Goal: Information Seeking & Learning: Check status

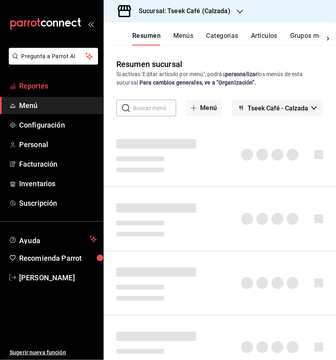
click at [57, 85] on span "Reportes" at bounding box center [58, 86] width 78 height 11
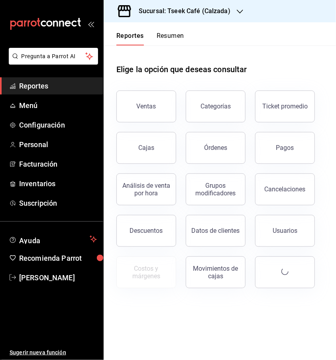
click at [203, 4] on div "Sucursal: Tseek Café (Calzada)" at bounding box center [178, 11] width 136 height 22
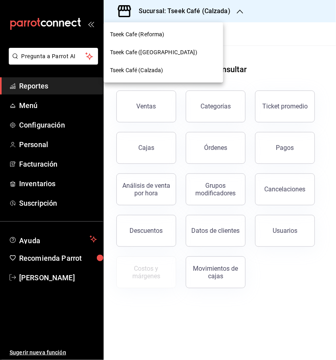
click at [280, 48] on div at bounding box center [168, 180] width 336 height 360
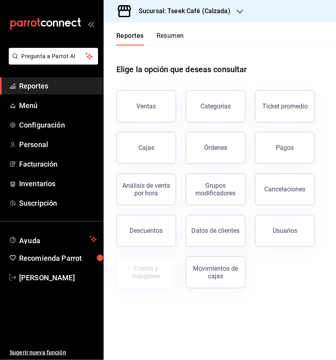
click at [151, 114] on button "Ventas" at bounding box center [146, 107] width 60 height 32
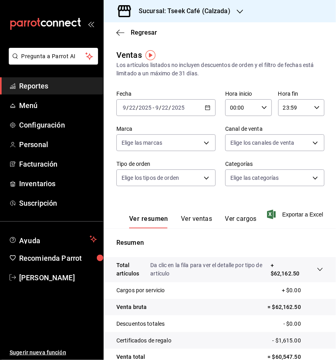
click at [255, 111] on div "00:00 Hora inicio" at bounding box center [248, 107] width 47 height 17
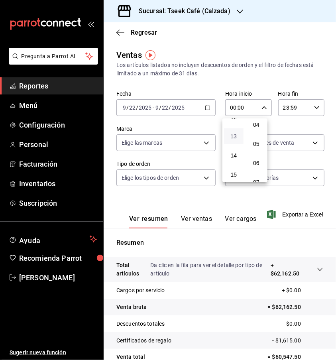
scroll to position [239, 0]
click at [235, 152] on button "14" at bounding box center [234, 157] width 20 height 16
type input "14:00"
click at [258, 130] on span "00" at bounding box center [257, 128] width 10 height 6
click at [306, 107] on div at bounding box center [168, 180] width 336 height 360
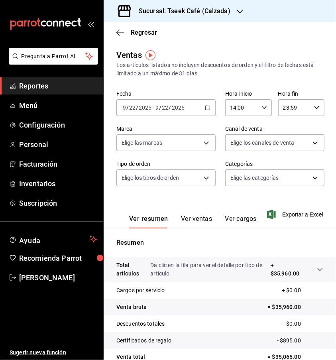
click at [308, 108] on div "23:59 Hora fin" at bounding box center [301, 107] width 47 height 17
click at [284, 158] on button "22" at bounding box center [286, 154] width 20 height 16
click at [307, 133] on button "00" at bounding box center [308, 128] width 20 height 16
type input "22:00"
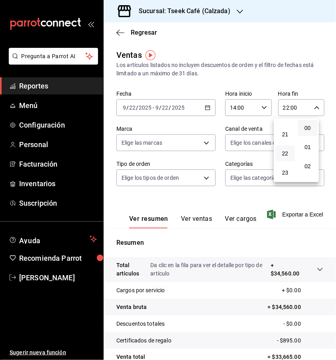
click at [298, 83] on div at bounding box center [168, 180] width 336 height 360
click at [277, 215] on span "Exportar a Excel" at bounding box center [296, 215] width 55 height 10
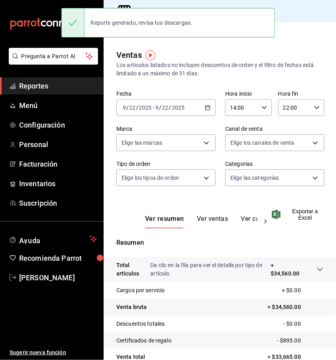
click at [203, 215] on button "Ver ventas" at bounding box center [213, 222] width 32 height 14
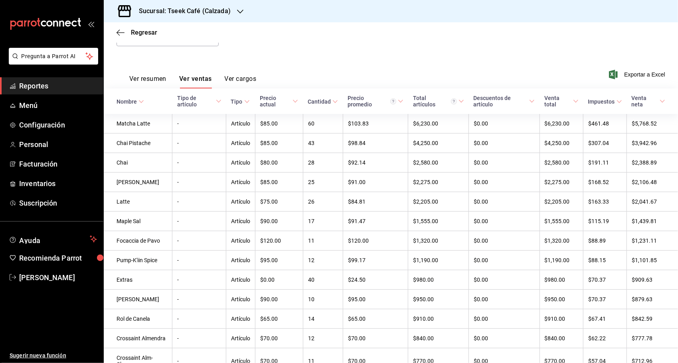
scroll to position [120, 0]
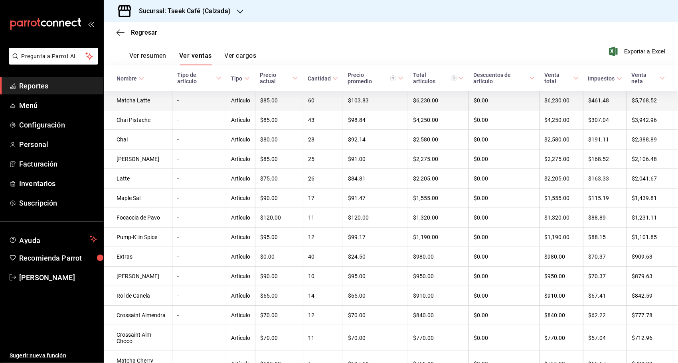
click at [148, 103] on td "Matcha Latte" at bounding box center [138, 101] width 69 height 20
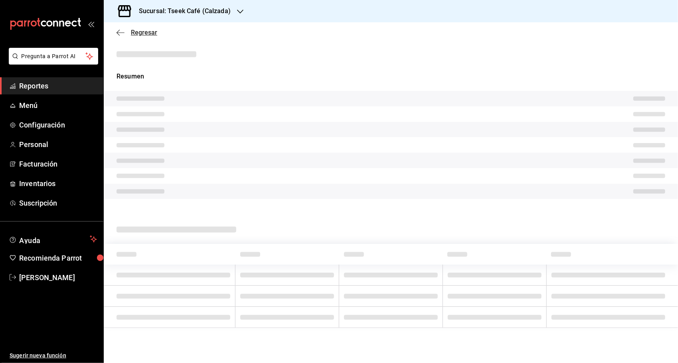
click at [118, 33] on icon "button" at bounding box center [120, 32] width 8 height 7
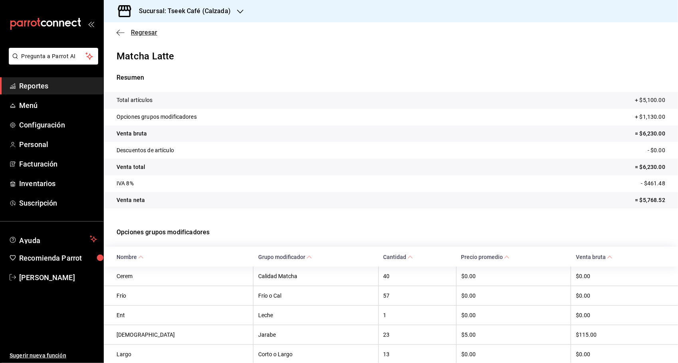
click at [118, 33] on icon "button" at bounding box center [120, 32] width 8 height 7
click at [121, 31] on icon "button" at bounding box center [120, 32] width 8 height 7
click at [250, 30] on div "Regresar" at bounding box center [391, 32] width 574 height 20
click at [123, 34] on icon "button" at bounding box center [120, 32] width 8 height 7
click at [148, 34] on span "Regresar" at bounding box center [144, 33] width 26 height 8
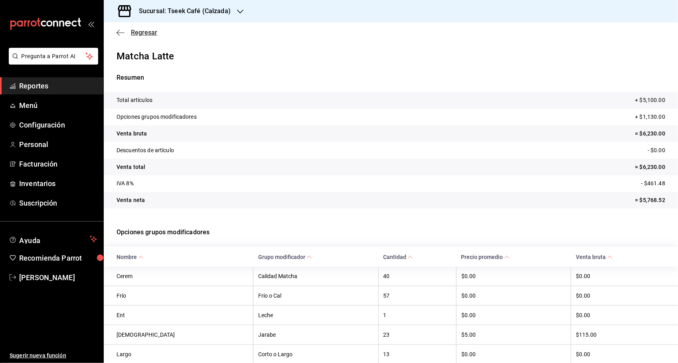
click at [119, 33] on icon "button" at bounding box center [120, 32] width 8 height 7
click at [65, 85] on span "Reportes" at bounding box center [58, 86] width 78 height 11
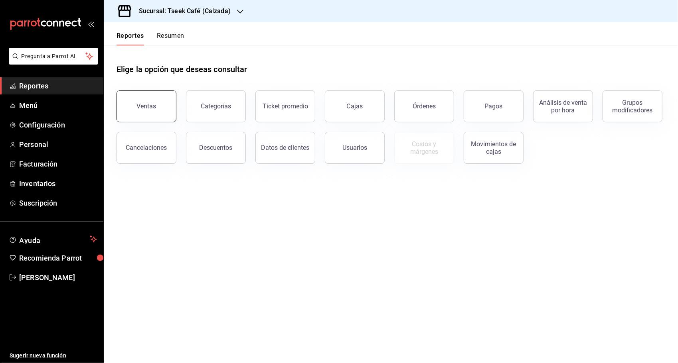
click at [157, 93] on button "Ventas" at bounding box center [146, 107] width 60 height 32
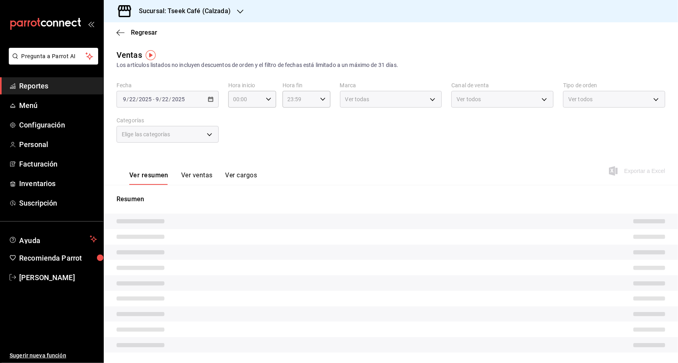
type input "14:00"
type input "22:00"
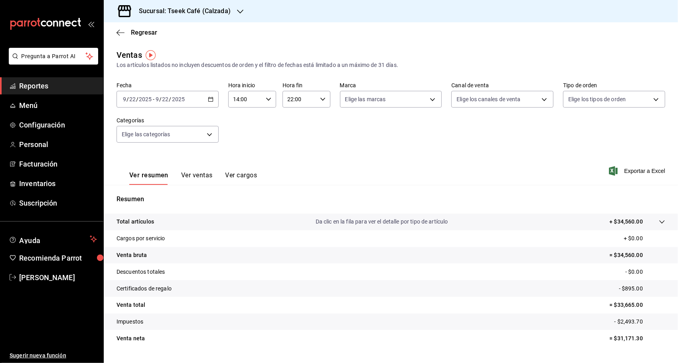
click at [203, 99] on div "[DATE] [DATE] - [DATE] [DATE]" at bounding box center [167, 99] width 102 height 17
click at [146, 124] on span "Hoy" at bounding box center [154, 123] width 62 height 8
click at [199, 171] on div "Ver resumen Ver ventas Ver cargos" at bounding box center [186, 173] width 140 height 23
click at [199, 173] on button "Ver ventas" at bounding box center [197, 178] width 32 height 14
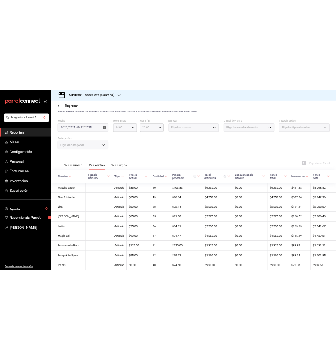
scroll to position [19, 0]
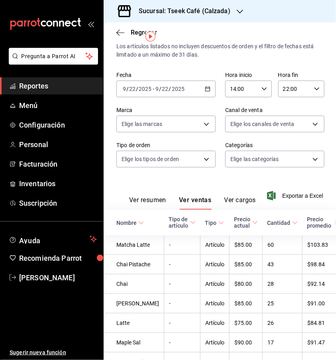
click at [246, 199] on button "Ver cargos" at bounding box center [241, 203] width 32 height 14
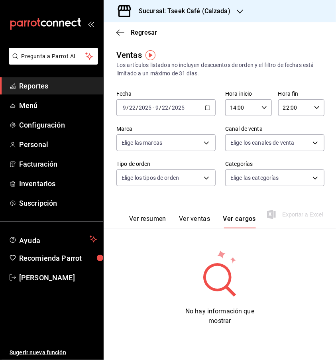
click at [205, 216] on button "Ver ventas" at bounding box center [195, 222] width 32 height 14
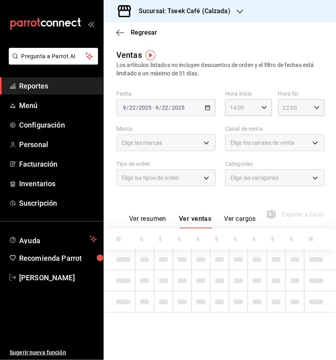
click at [162, 218] on button "Ver resumen" at bounding box center [147, 222] width 37 height 14
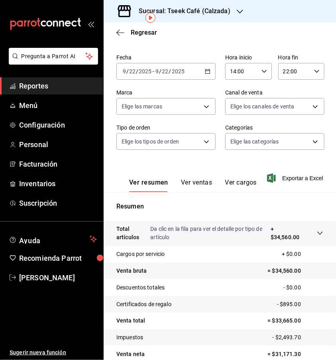
scroll to position [34, 0]
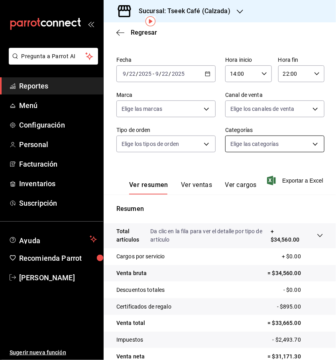
click at [256, 144] on body "Pregunta a Parrot AI Reportes Menú Configuración Personal Facturación Inventari…" at bounding box center [168, 180] width 336 height 360
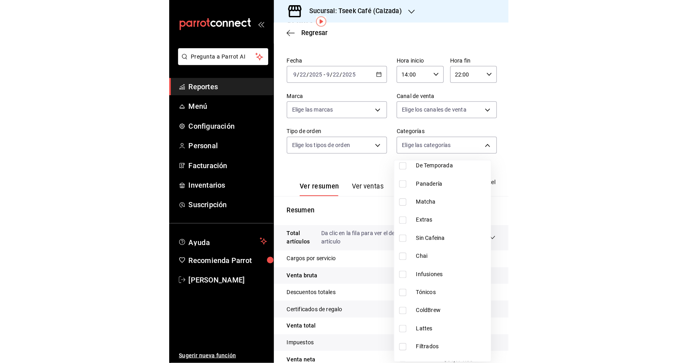
scroll to position [205, 0]
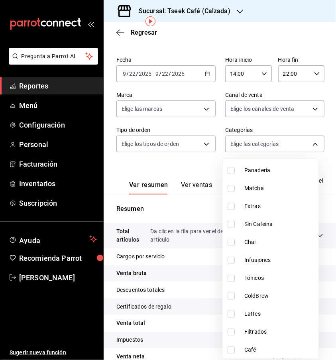
click at [204, 173] on div at bounding box center [168, 180] width 336 height 360
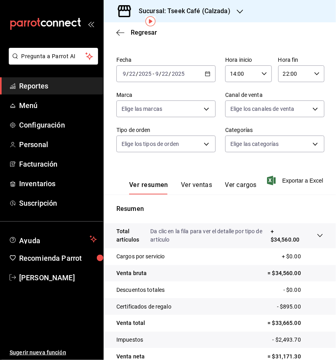
click at [202, 144] on body "Pregunta a Parrot AI Reportes Menú Configuración Personal Facturación Inventari…" at bounding box center [168, 180] width 336 height 360
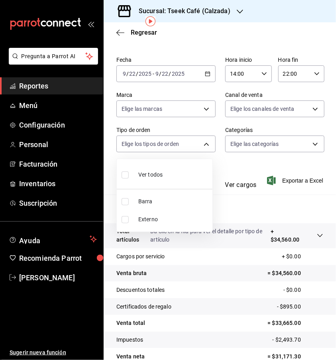
click at [202, 143] on div at bounding box center [168, 180] width 336 height 360
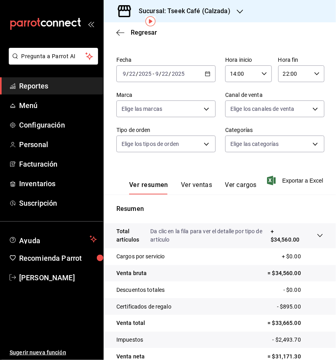
click at [202, 143] on body "Pregunta a Parrot AI Reportes Menú Configuración Personal Facturación Inventari…" at bounding box center [168, 180] width 336 height 360
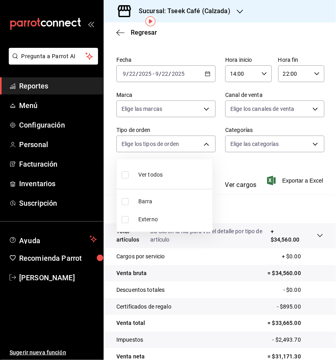
click at [202, 143] on div at bounding box center [168, 180] width 336 height 360
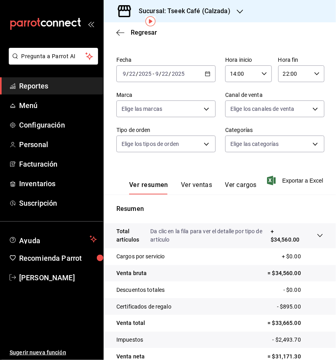
click at [197, 116] on body "Pregunta a Parrot AI Reportes Menú Configuración Personal Facturación Inventari…" at bounding box center [168, 180] width 336 height 360
click at [197, 114] on div at bounding box center [168, 180] width 336 height 360
click at [272, 109] on body "Pregunta a Parrot AI Reportes Menú Configuración Personal Facturación Inventari…" at bounding box center [168, 180] width 336 height 360
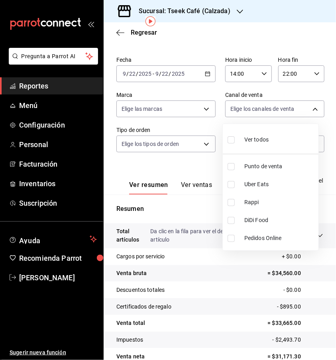
click at [183, 163] on div at bounding box center [168, 180] width 336 height 360
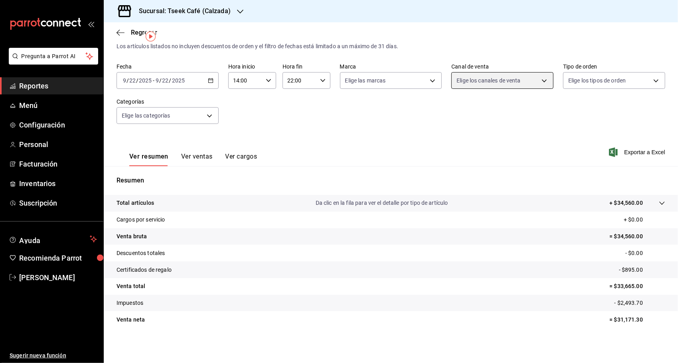
scroll to position [19, 0]
click at [187, 163] on button "Ver ventas" at bounding box center [197, 160] width 32 height 14
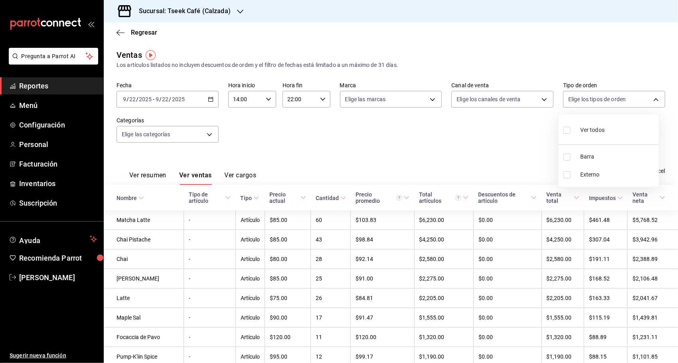
click at [336, 94] on body "Pregunta a Parrot AI Reportes Menú Configuración Personal Facturación Inventari…" at bounding box center [339, 181] width 678 height 363
click at [336, 55] on div at bounding box center [339, 181] width 678 height 363
click at [229, 181] on button "Ver cargos" at bounding box center [241, 178] width 32 height 14
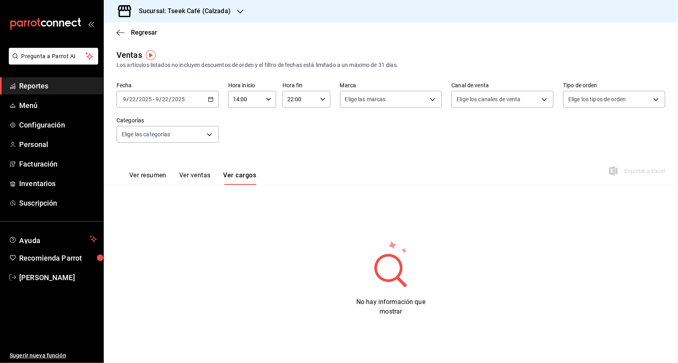
click at [211, 180] on button "Ver ventas" at bounding box center [195, 178] width 32 height 14
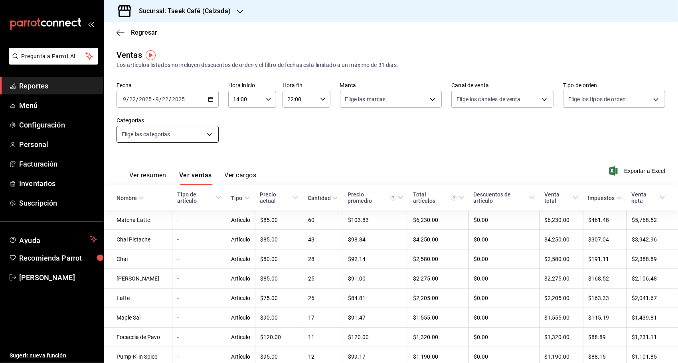
click at [193, 136] on body "Pregunta a Parrot AI Reportes Menú Configuración Personal Facturación Inventari…" at bounding box center [339, 181] width 678 height 363
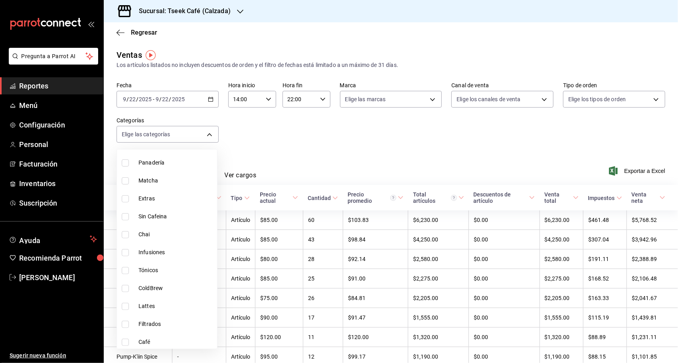
scroll to position [205, 0]
click at [309, 150] on div at bounding box center [339, 181] width 678 height 363
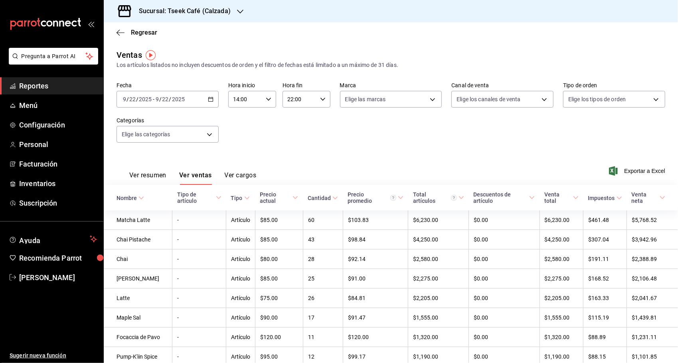
click at [336, 104] on body "Pregunta a Parrot AI Reportes Menú Configuración Personal Facturación Inventari…" at bounding box center [339, 181] width 678 height 363
click at [294, 143] on div at bounding box center [339, 181] width 678 height 363
click at [40, 112] on link "Menú" at bounding box center [51, 105] width 103 height 17
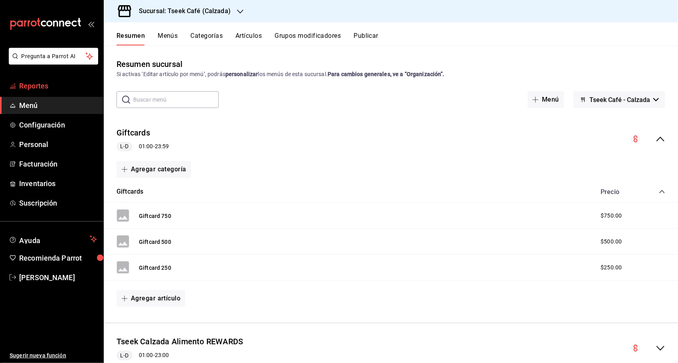
click at [83, 80] on link "Reportes" at bounding box center [51, 85] width 103 height 17
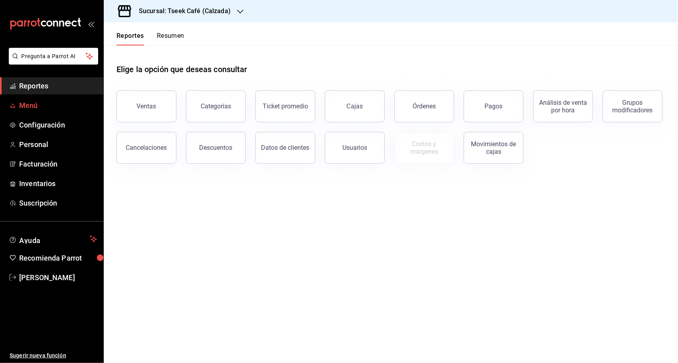
click at [42, 103] on span "Menú" at bounding box center [58, 105] width 78 height 11
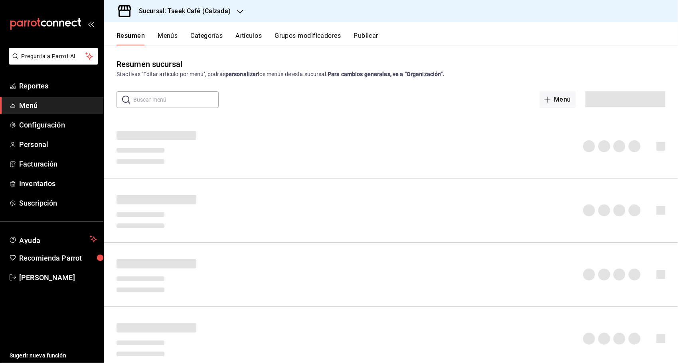
click at [53, 116] on ul "Reportes Menú Configuración Personal Facturación Inventarios Suscripción" at bounding box center [51, 144] width 103 height 134
click at [55, 124] on span "Configuración" at bounding box center [58, 125] width 78 height 11
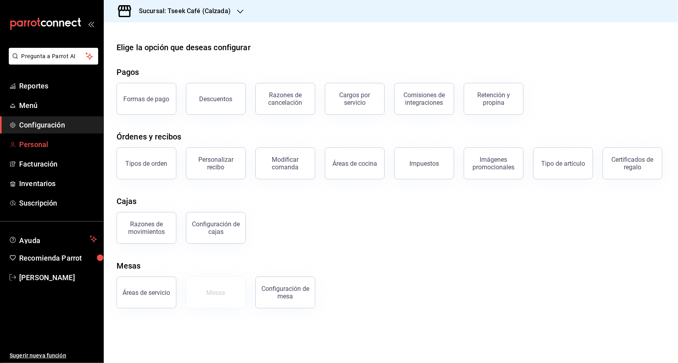
click at [78, 149] on span "Personal" at bounding box center [58, 144] width 78 height 11
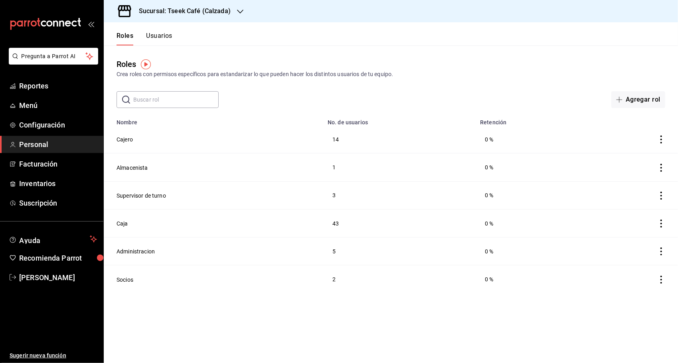
click at [48, 137] on link "Personal" at bounding box center [51, 144] width 103 height 17
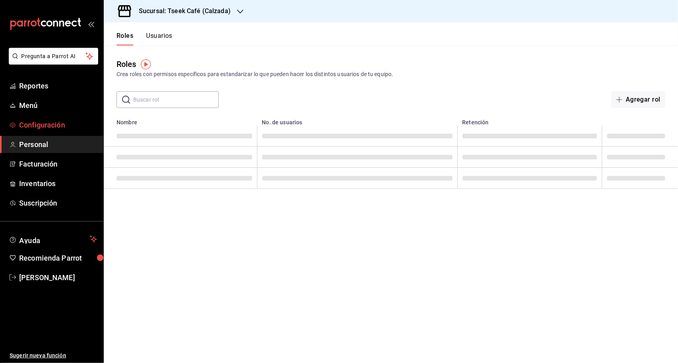
click at [48, 130] on span "Configuración" at bounding box center [58, 125] width 78 height 11
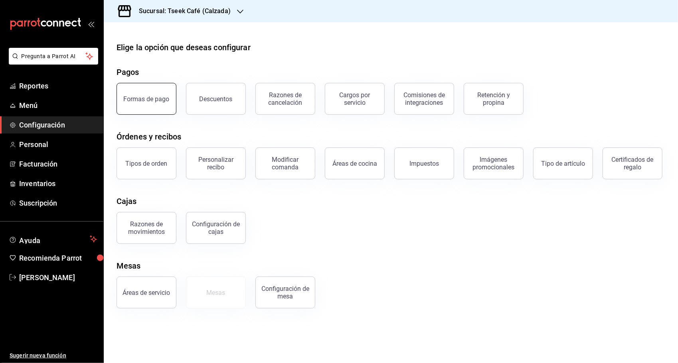
click at [172, 102] on button "Formas de pago" at bounding box center [146, 99] width 60 height 32
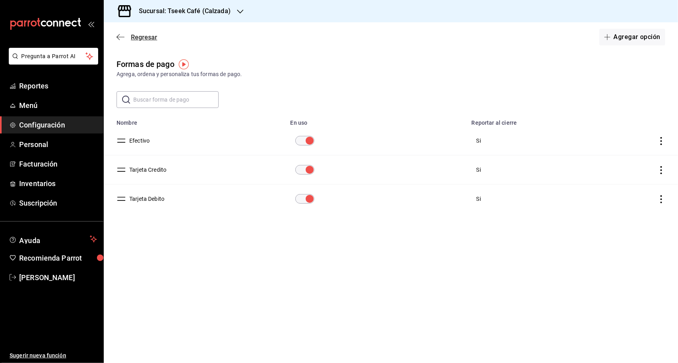
click at [119, 37] on icon "button" at bounding box center [120, 37] width 8 height 7
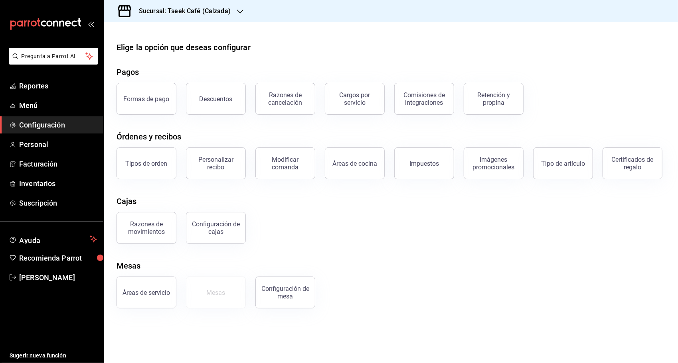
click at [61, 96] on ul "Reportes Menú Configuración Personal Facturación Inventarios Suscripción" at bounding box center [51, 144] width 103 height 134
click at [65, 99] on link "Menú" at bounding box center [51, 105] width 103 height 17
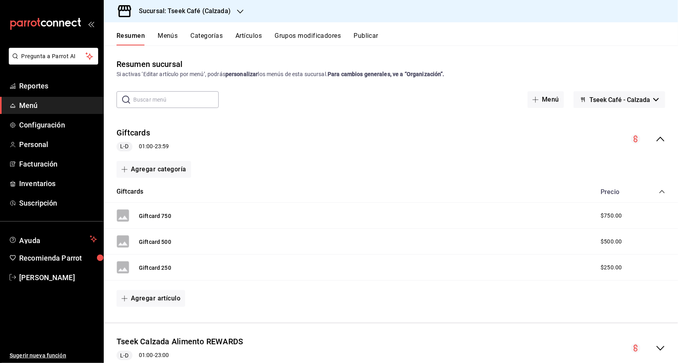
click at [171, 36] on button "Menús" at bounding box center [168, 39] width 20 height 14
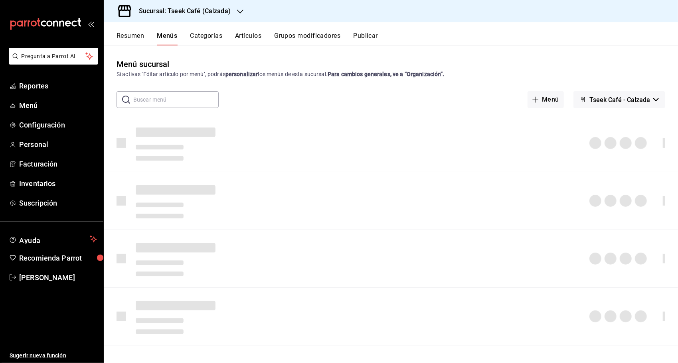
click at [203, 35] on button "Categorías" at bounding box center [206, 39] width 32 height 14
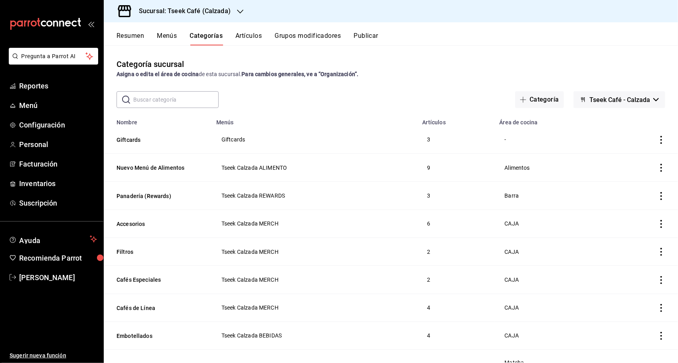
click at [292, 35] on button "Grupos modificadores" at bounding box center [307, 39] width 66 height 14
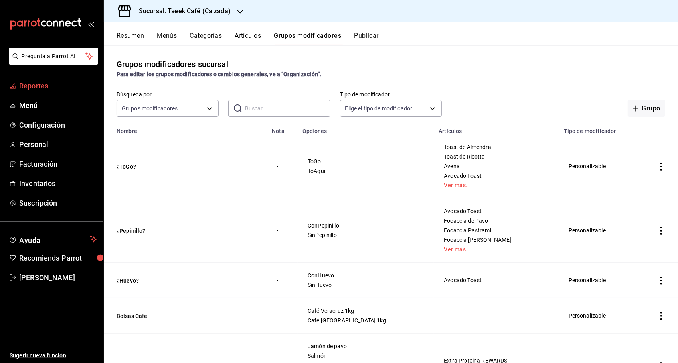
click at [31, 87] on span "Reportes" at bounding box center [58, 86] width 78 height 11
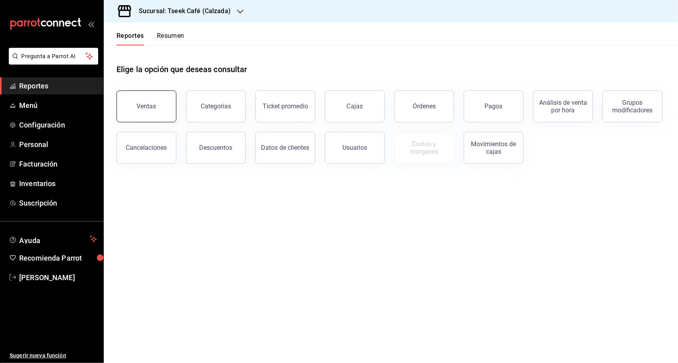
click at [171, 105] on button "Ventas" at bounding box center [146, 107] width 60 height 32
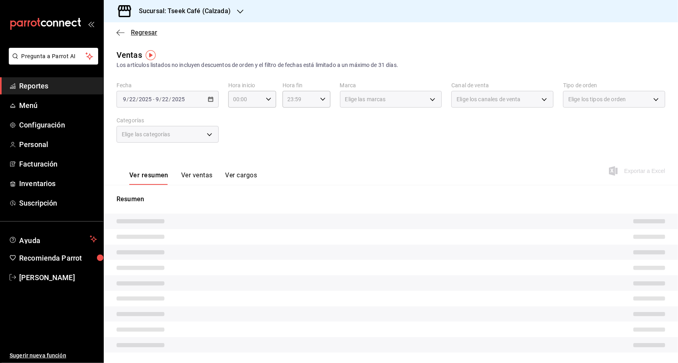
click at [118, 32] on icon "button" at bounding box center [120, 32] width 8 height 0
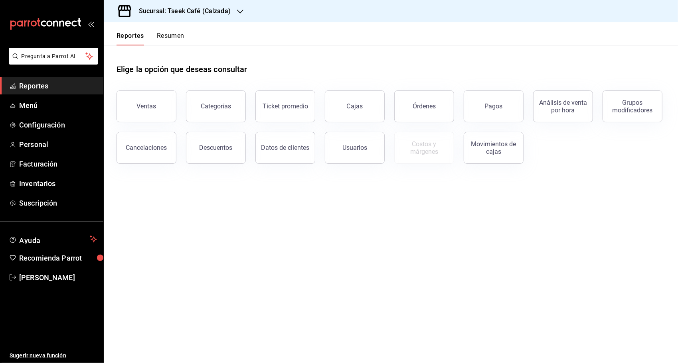
click at [165, 34] on button "Resumen" at bounding box center [171, 39] width 28 height 14
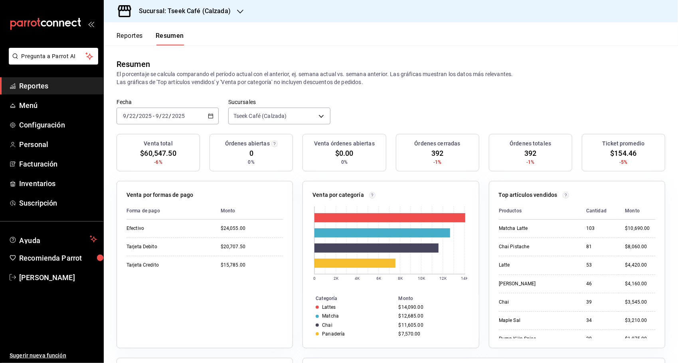
click at [205, 117] on div "[DATE] [DATE] - [DATE] [DATE]" at bounding box center [167, 116] width 102 height 17
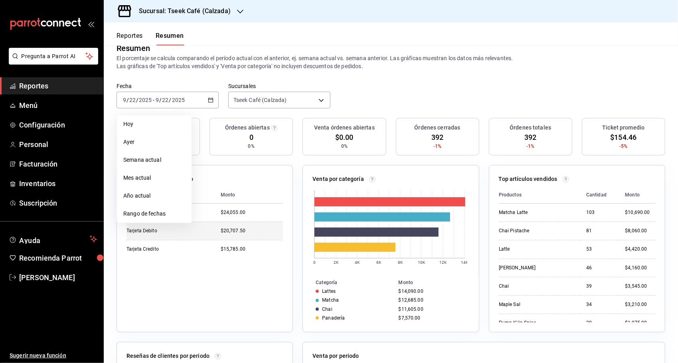
scroll to position [40, 0]
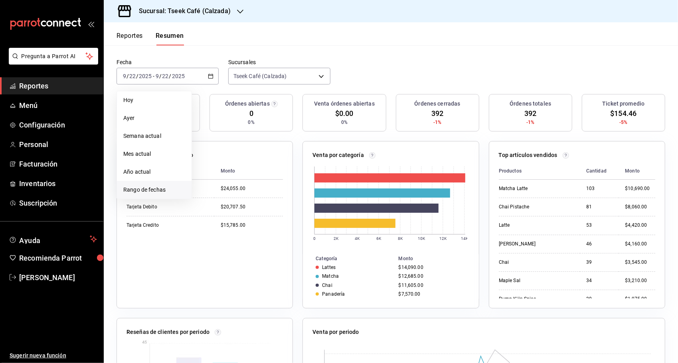
click at [154, 192] on span "Rango de fechas" at bounding box center [154, 190] width 62 height 8
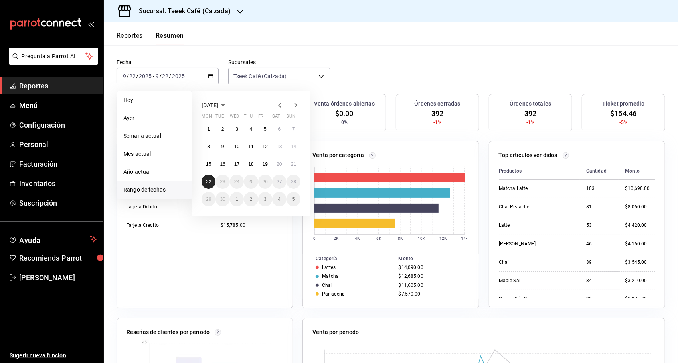
click at [206, 179] on abbr "22" at bounding box center [208, 182] width 5 height 6
click at [324, 80] on body "Pregunta a Parrot AI Reportes Menú Configuración Personal Facturación Inventari…" at bounding box center [339, 181] width 678 height 363
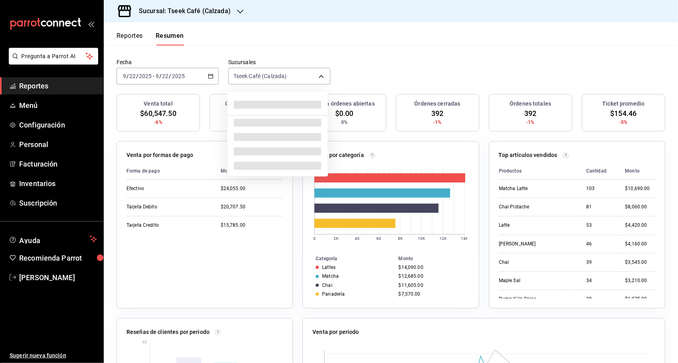
click at [336, 56] on div at bounding box center [339, 181] width 678 height 363
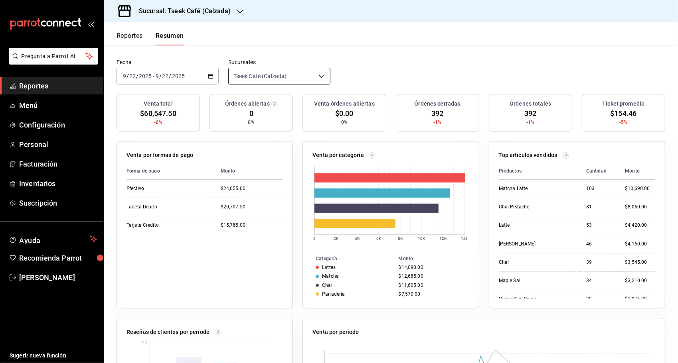
click at [313, 76] on body "Pregunta a Parrot AI Reportes Menú Configuración Personal Facturación Inventari…" at bounding box center [339, 181] width 678 height 363
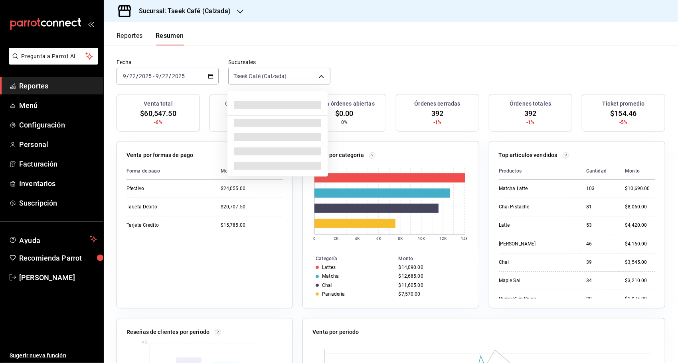
click at [336, 63] on div at bounding box center [339, 181] width 678 height 363
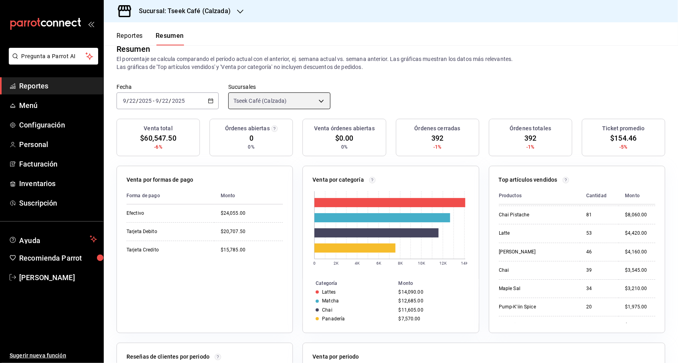
scroll to position [0, 0]
click at [318, 105] on body "Pregunta a Parrot AI Reportes Menú Configuración Personal Facturación Inventari…" at bounding box center [339, 181] width 678 height 363
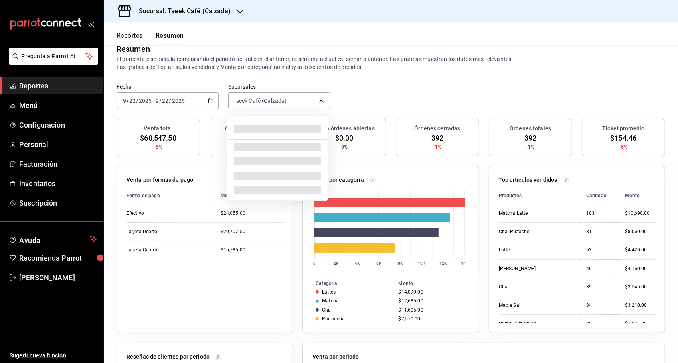
click at [336, 94] on div at bounding box center [339, 181] width 678 height 363
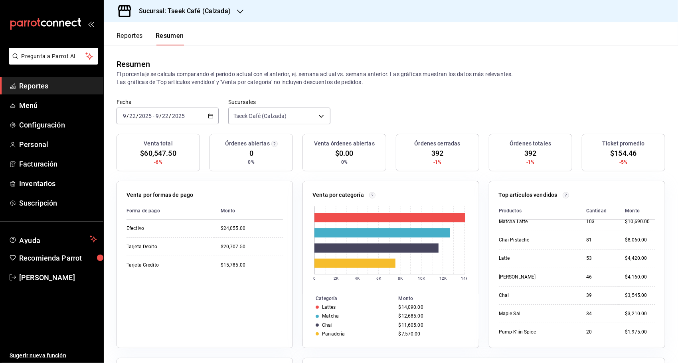
click at [162, 148] on span "$60,547.50" at bounding box center [158, 153] width 36 height 11
click at [336, 135] on div "Órdenes totales 392 -1%" at bounding box center [530, 152] width 83 height 37
click at [317, 174] on div "Venta por categoría 0 2K 4K 6K 8K 10K 12K 14K Categoría Monto Lattes $14,090.00…" at bounding box center [386, 259] width 186 height 177
click at [290, 174] on div "Venta por formas de pago Forma de pago Monto Efectivo $24,055.00 Tarjeta Debito…" at bounding box center [200, 259] width 186 height 177
click at [293, 178] on div "Venta por categoría 0 2K 4K 6K 8K 10K 12K 14K Categoría Monto Lattes $14,090.00…" at bounding box center [386, 259] width 186 height 177
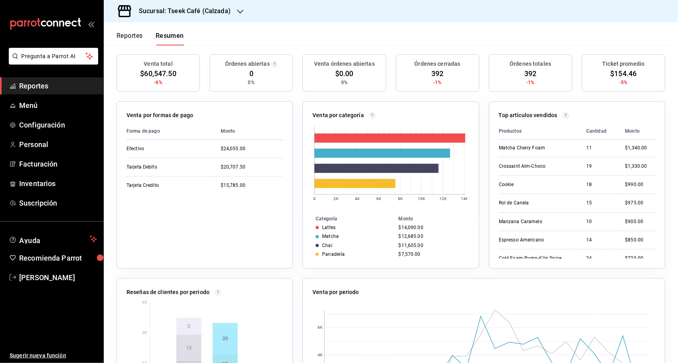
scroll to position [246, 0]
